Goal: Task Accomplishment & Management: Manage account settings

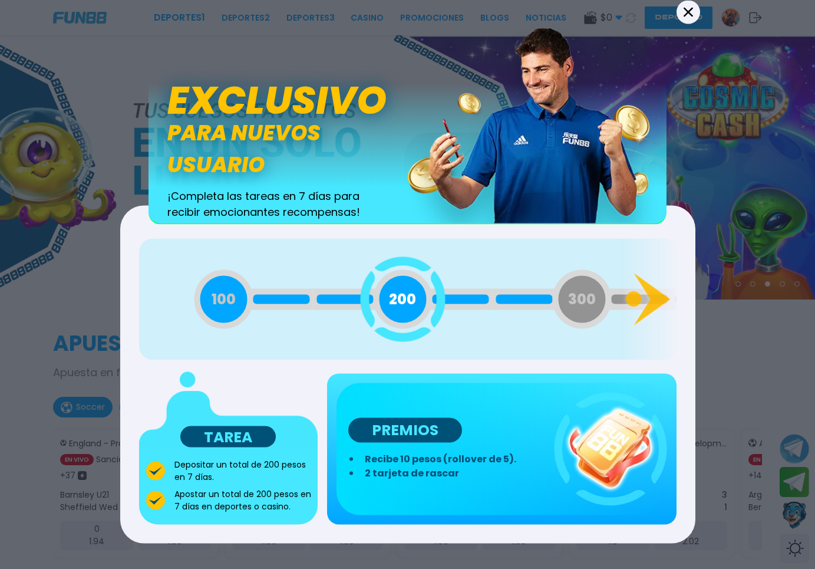
click at [677, 6] on button "Back" at bounding box center [689, 12] width 24 height 24
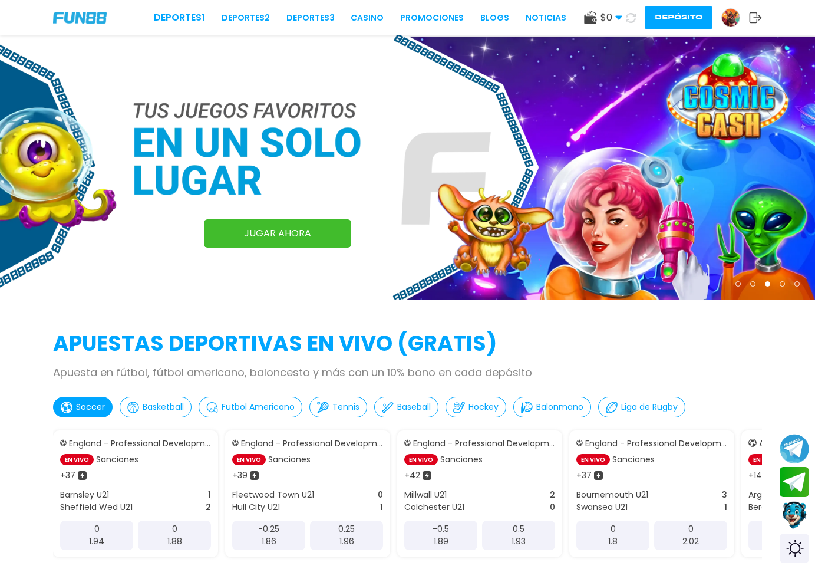
click at [670, 17] on button "Depósito" at bounding box center [679, 17] width 68 height 22
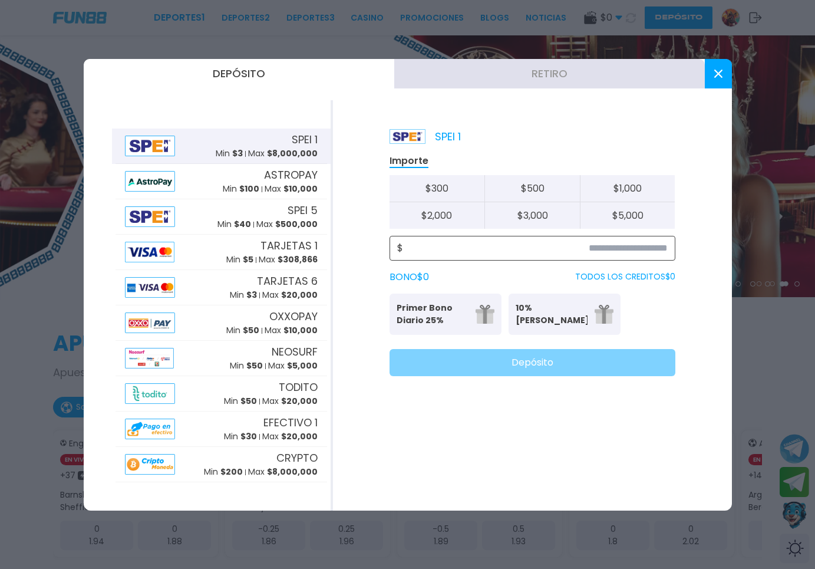
drag, startPoint x: 723, startPoint y: 71, endPoint x: 530, endPoint y: 255, distance: 265.9
click at [532, 254] on div "Depósito Retiro SPEI 1 Min $ 3 Max $ 8,000,000 ASTROPAY Min $ 100 Max $ 10,000 …" at bounding box center [408, 284] width 648 height 451
click at [718, 70] on icon at bounding box center [718, 74] width 8 height 8
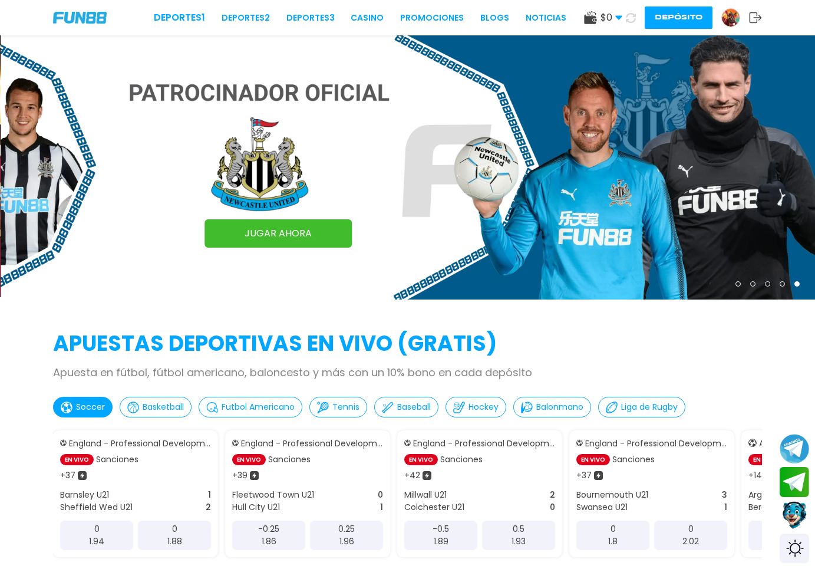
click at [726, 14] on img at bounding box center [731, 18] width 18 height 18
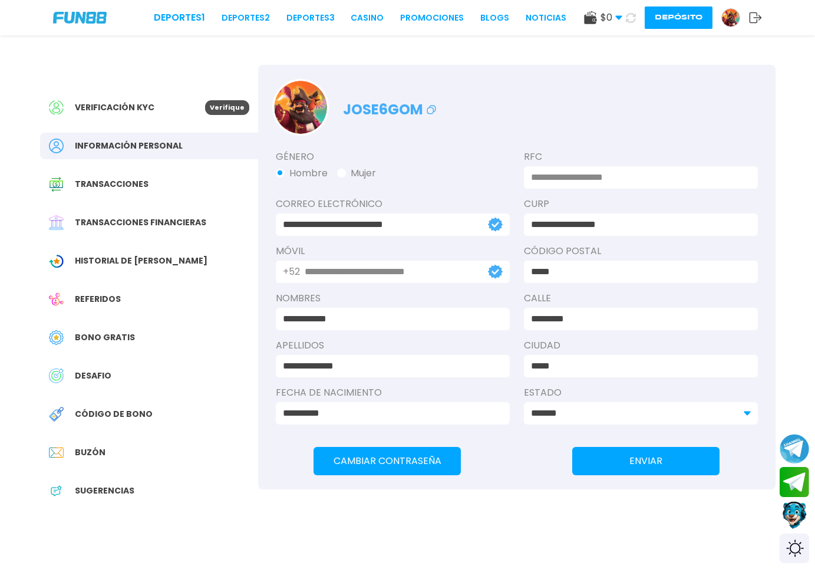
click at [730, 28] on div "$ 0 Dinero Real $ 0 Depósito Retiro Depósito" at bounding box center [673, 17] width 178 height 22
click at [735, 14] on img at bounding box center [731, 18] width 18 height 18
click at [733, 18] on img at bounding box center [731, 18] width 18 height 18
click at [753, 9] on div "$ 0 Dinero Real $ 0 Depósito Retiro Depósito" at bounding box center [673, 17] width 178 height 22
click at [754, 14] on icon at bounding box center [755, 18] width 13 height 12
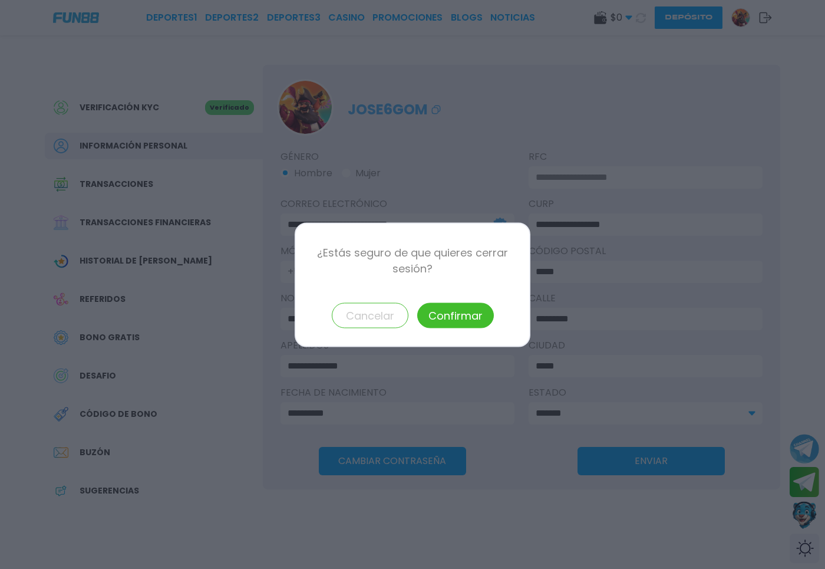
click at [454, 321] on button "Confirmar" at bounding box center [455, 314] width 77 height 25
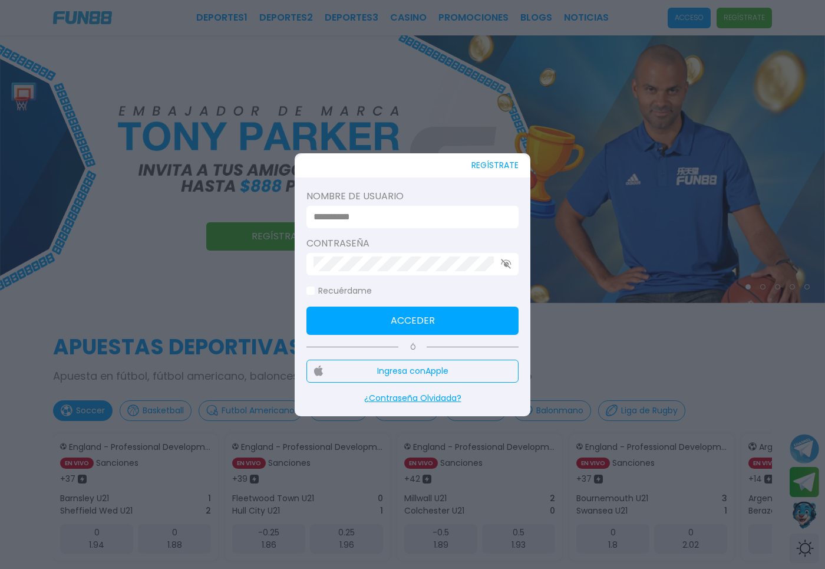
click at [392, 212] on input at bounding box center [409, 217] width 191 height 14
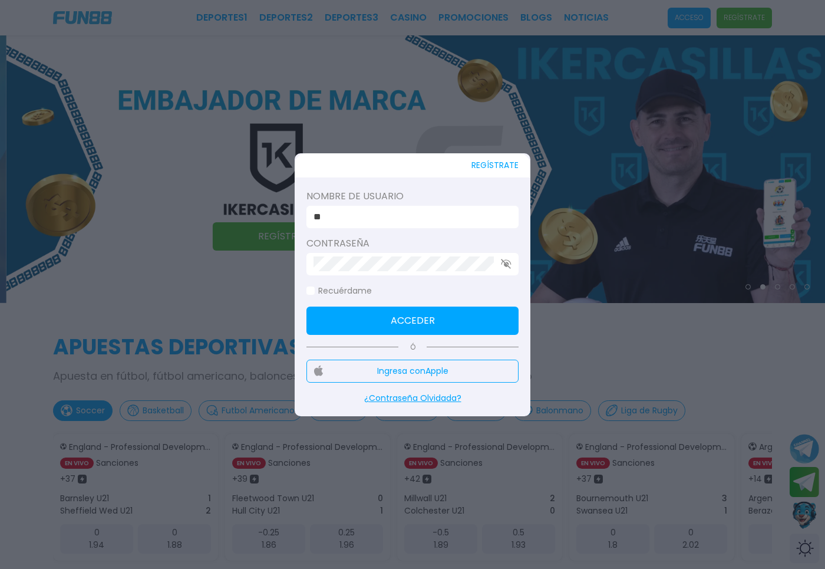
type input "*"
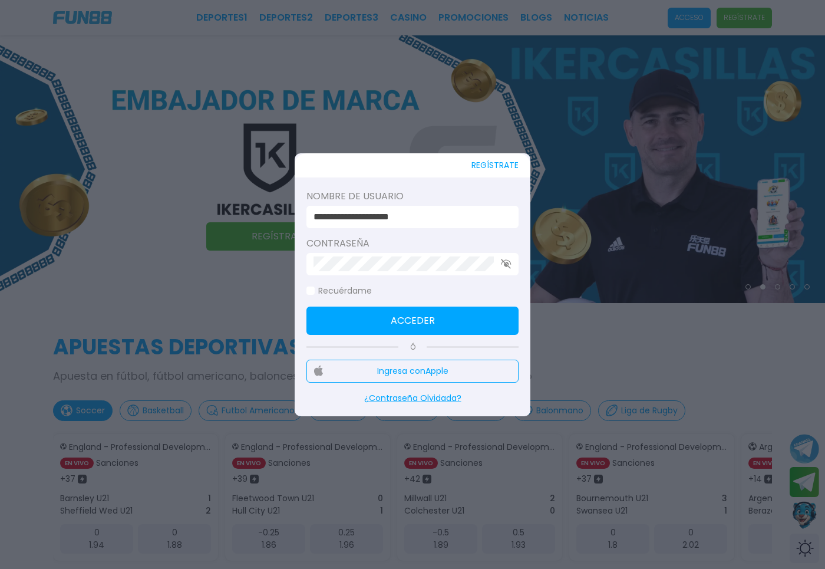
click at [365, 333] on button "Acceder" at bounding box center [412, 320] width 212 height 28
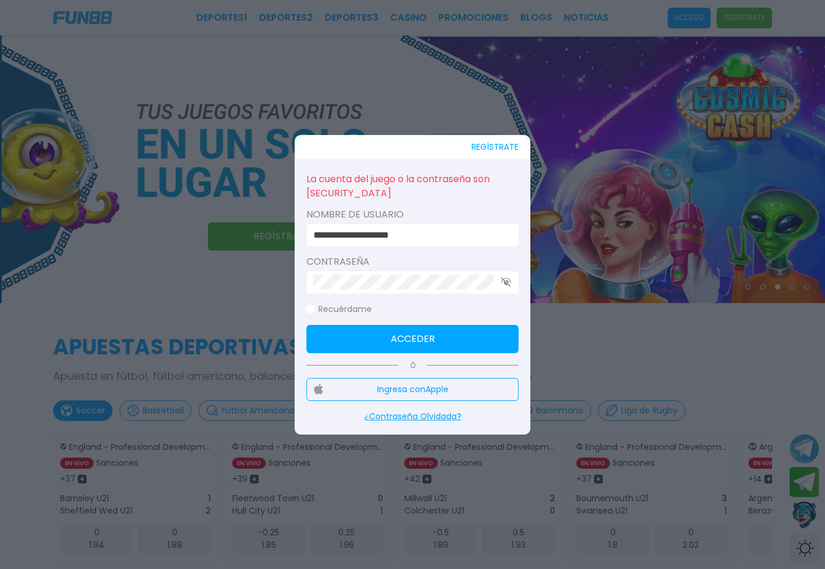
click at [508, 271] on div at bounding box center [412, 282] width 212 height 22
click at [503, 289] on div at bounding box center [412, 282] width 212 height 22
click at [508, 283] on icon "button" at bounding box center [506, 282] width 11 height 10
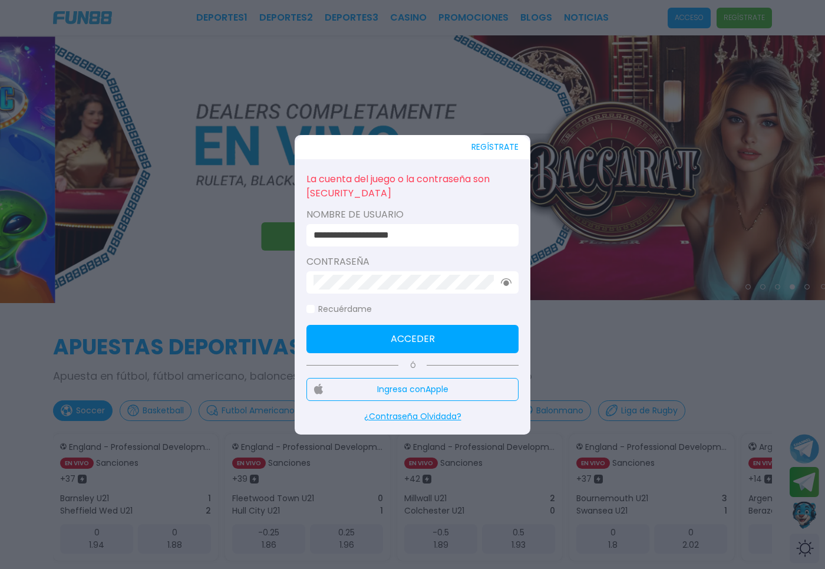
click at [364, 239] on input "**********" at bounding box center [409, 235] width 191 height 14
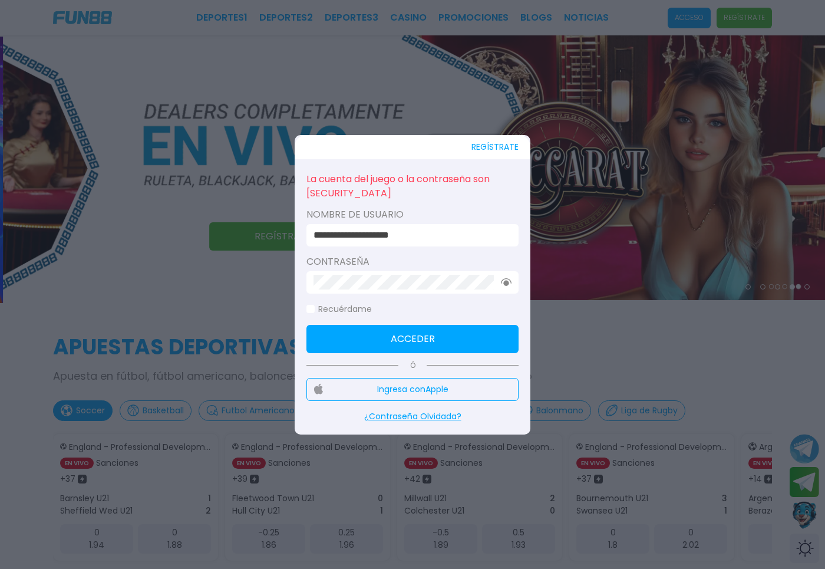
click at [364, 239] on input "**********" at bounding box center [409, 235] width 191 height 14
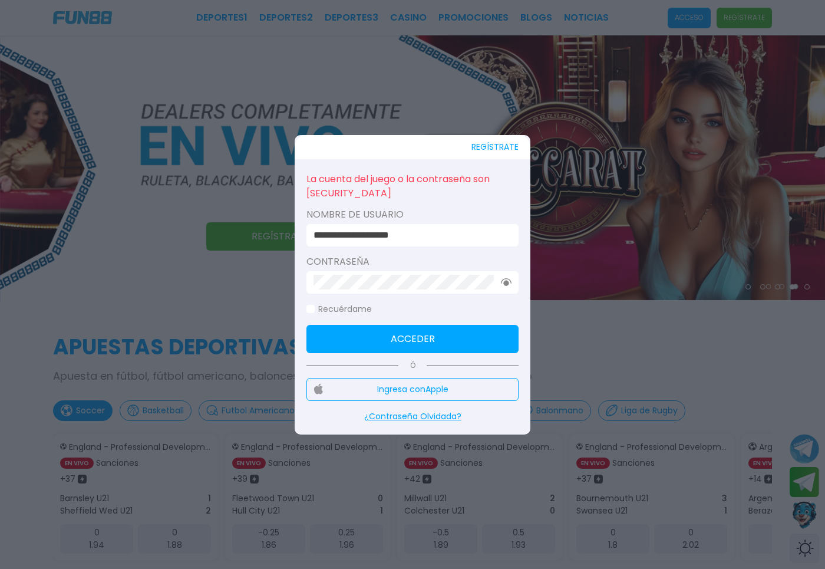
click at [367, 239] on input "**********" at bounding box center [409, 235] width 191 height 14
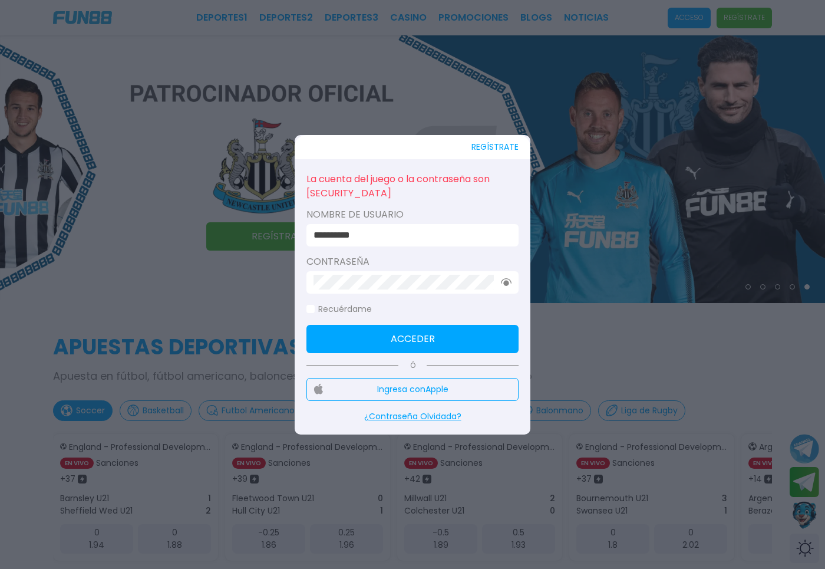
type input "**********"
click button "Acceder" at bounding box center [412, 339] width 212 height 28
